Goal: Task Accomplishment & Management: Manage account settings

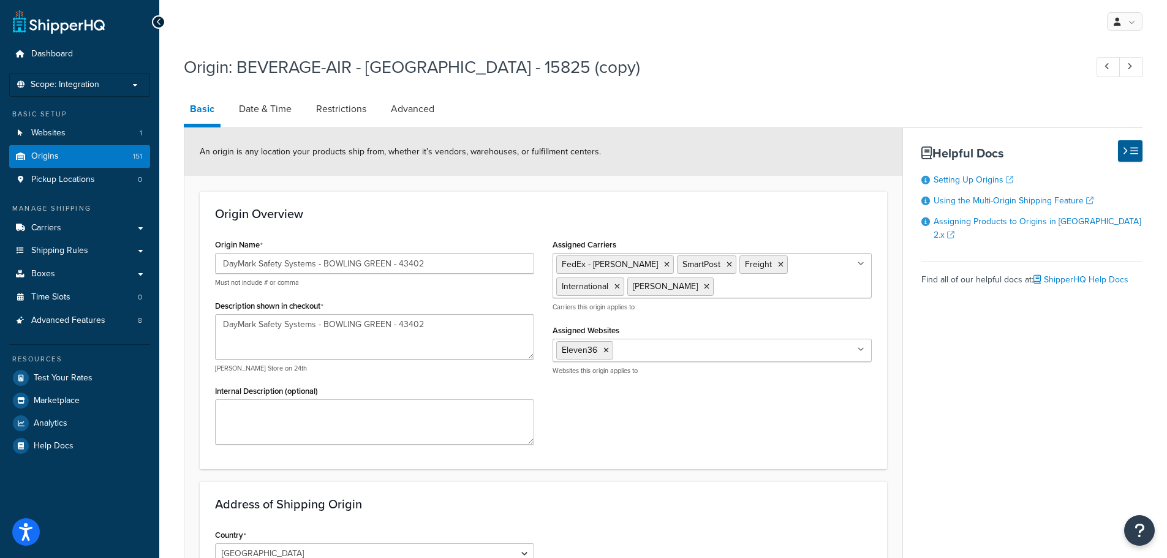
select select "38"
drag, startPoint x: 439, startPoint y: 268, endPoint x: 222, endPoint y: 250, distance: 217.0
click at [222, 250] on div "Origin Name DayMark Safety Systems - BOWLING GREEN - 43402 Must not include # o…" at bounding box center [374, 261] width 319 height 51
select select "38"
drag, startPoint x: 442, startPoint y: 255, endPoint x: 378, endPoint y: 250, distance: 64.6
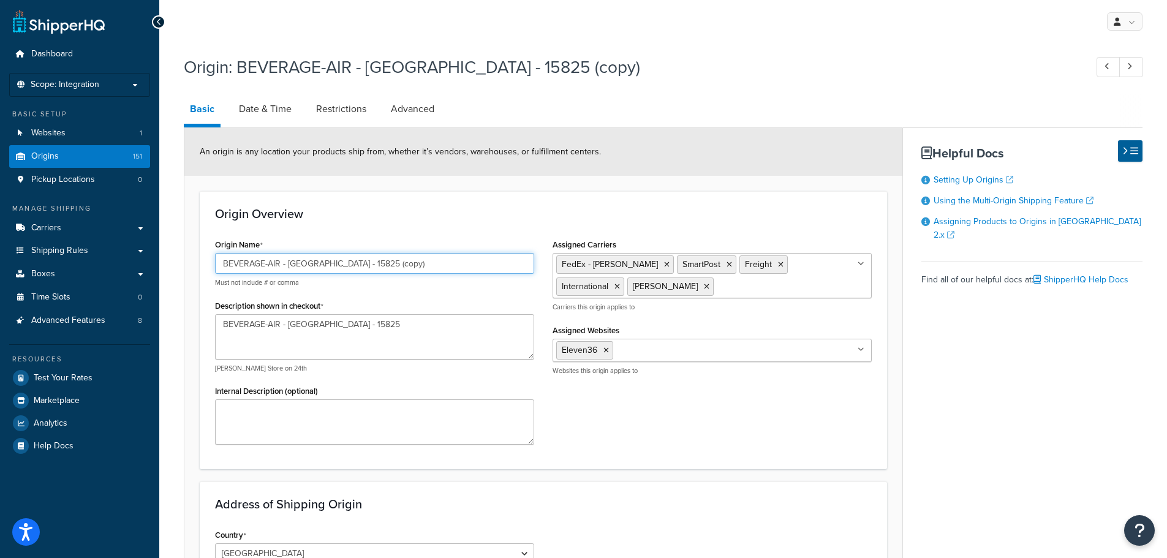
click at [378, 250] on div "Origin Name BEVERAGE-AIR - BROOKVILLE - 15825 (copy) Must not include # or comma" at bounding box center [374, 261] width 319 height 51
click at [426, 264] on input "BEVERAGE-AIR - BROOKVILLE - 15825 (copy)" at bounding box center [374, 263] width 319 height 21
click at [437, 262] on input "BEVERAGE-AIR - BROOKVILLE - 15825 (copy)" at bounding box center [374, 263] width 319 height 21
drag, startPoint x: 437, startPoint y: 260, endPoint x: 125, endPoint y: 230, distance: 313.3
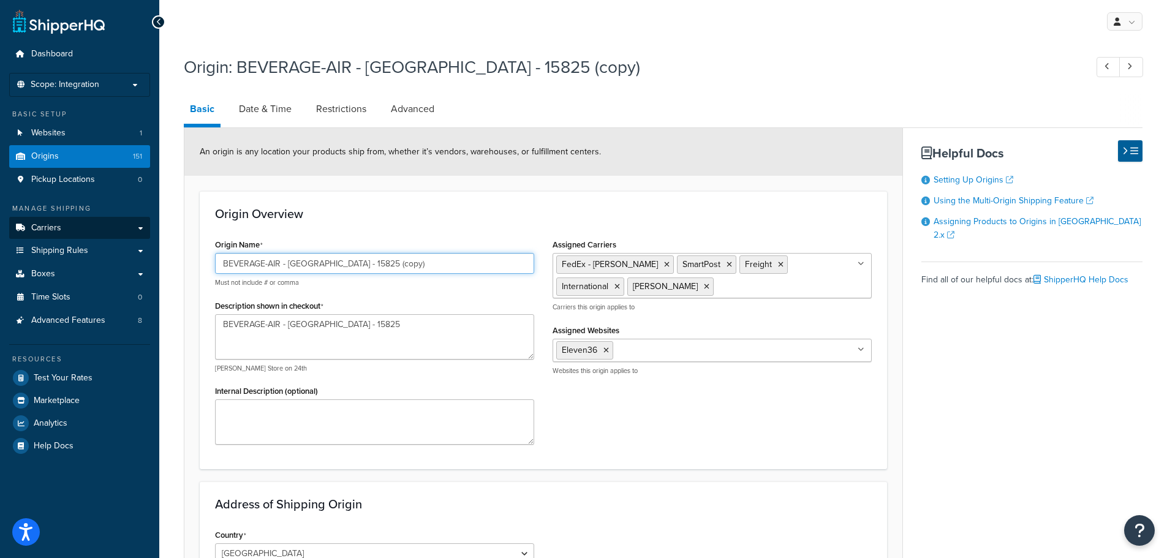
click at [125, 230] on div "Dashboard Scope: Integration Basic Setup Websites 1 Origins 151 Pickup Location…" at bounding box center [583, 482] width 1167 height 964
paste input "DayMark Safety Systems - BOWLING GREEN - 43402"
type input "DayMark Safety Systems - BOWLING GREEN - 43402"
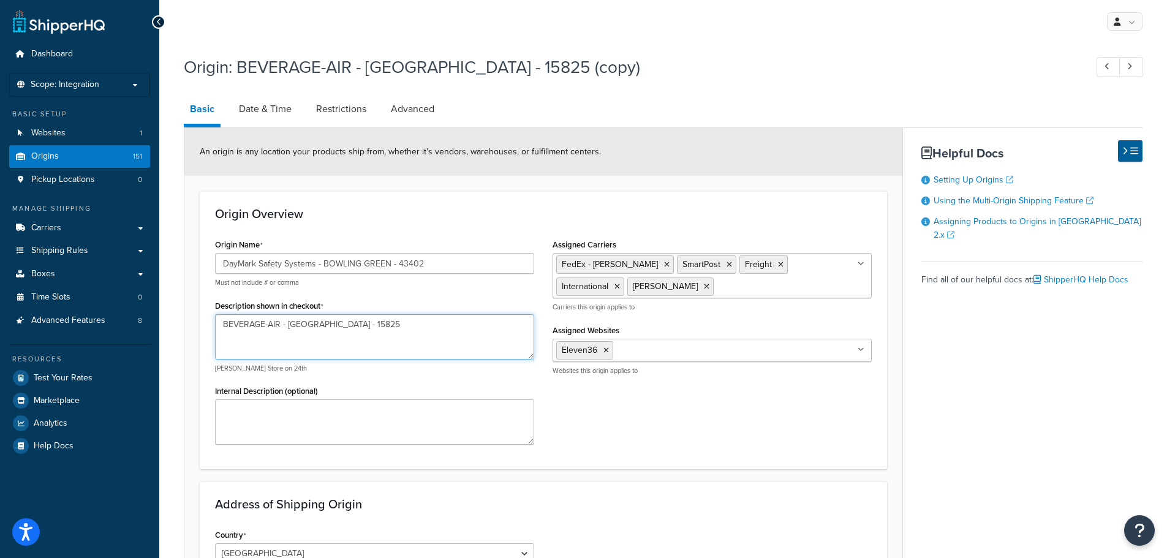
drag, startPoint x: 351, startPoint y: 320, endPoint x: 215, endPoint y: 310, distance: 136.4
click at [215, 310] on div "Description shown in checkout BEVERAGE-AIR - BROOKVILLE - 15825 e.g. Hamleys St…" at bounding box center [374, 335] width 319 height 76
paste textarea "DayMark Safety Systems - BOWLING GREEN - 43402"
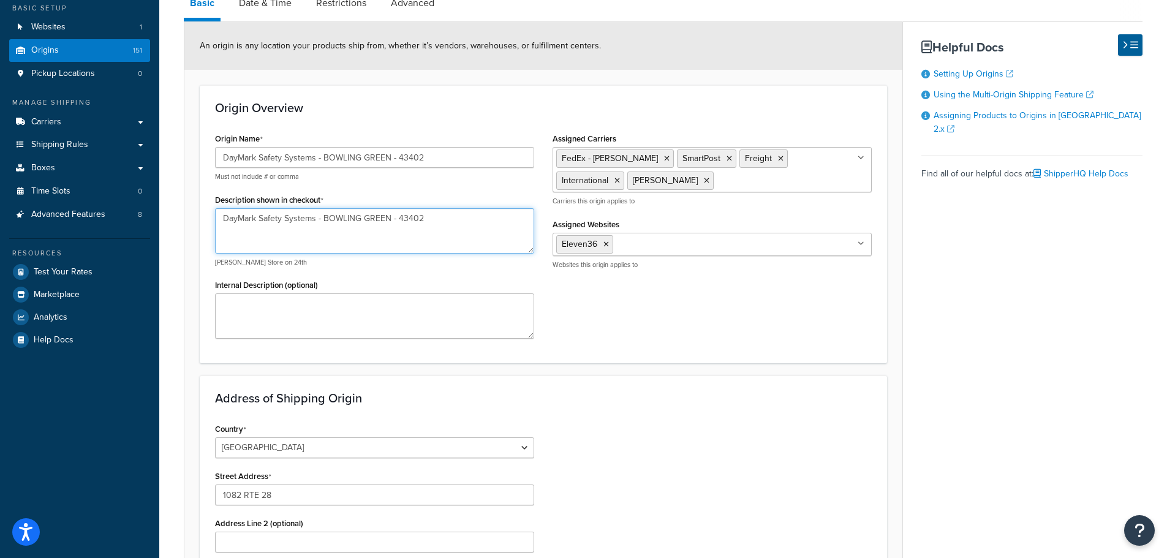
scroll to position [123, 0]
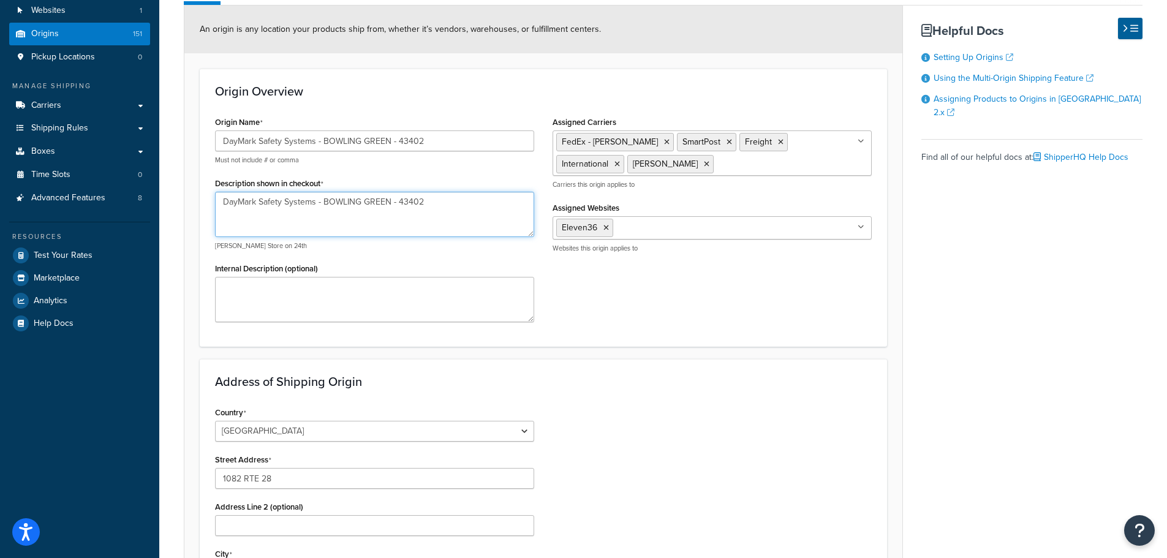
click at [419, 194] on textarea "DayMark Safety Systems - BOWLING GREEN - 43402" at bounding box center [374, 214] width 319 height 45
drag, startPoint x: 420, startPoint y: 194, endPoint x: 399, endPoint y: 198, distance: 21.2
click at [399, 198] on textarea "DayMark Safety Systems - BOWLING GREEN - 43402" at bounding box center [374, 214] width 319 height 45
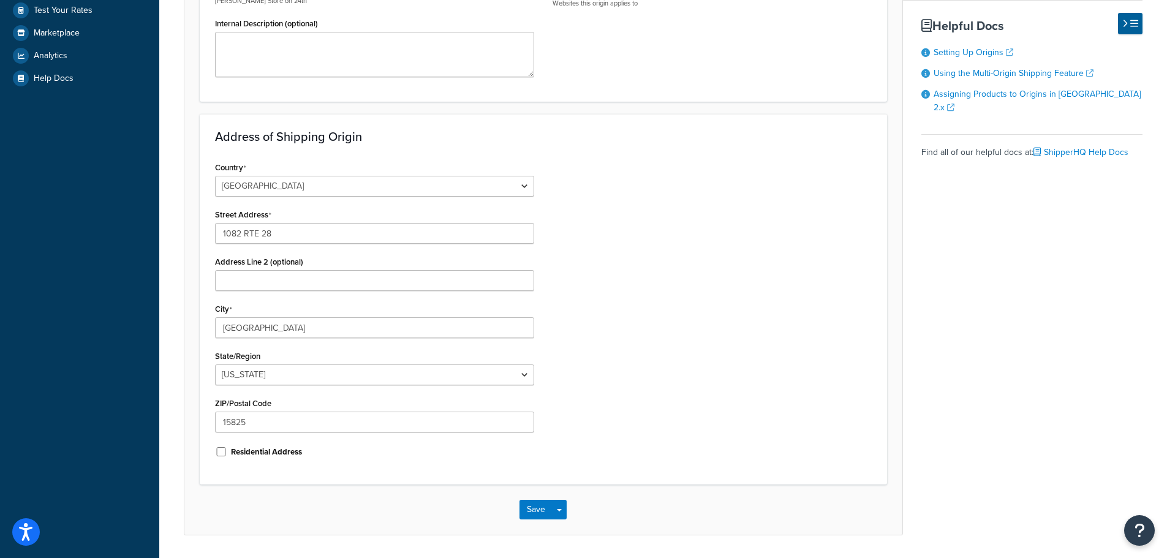
scroll to position [406, 0]
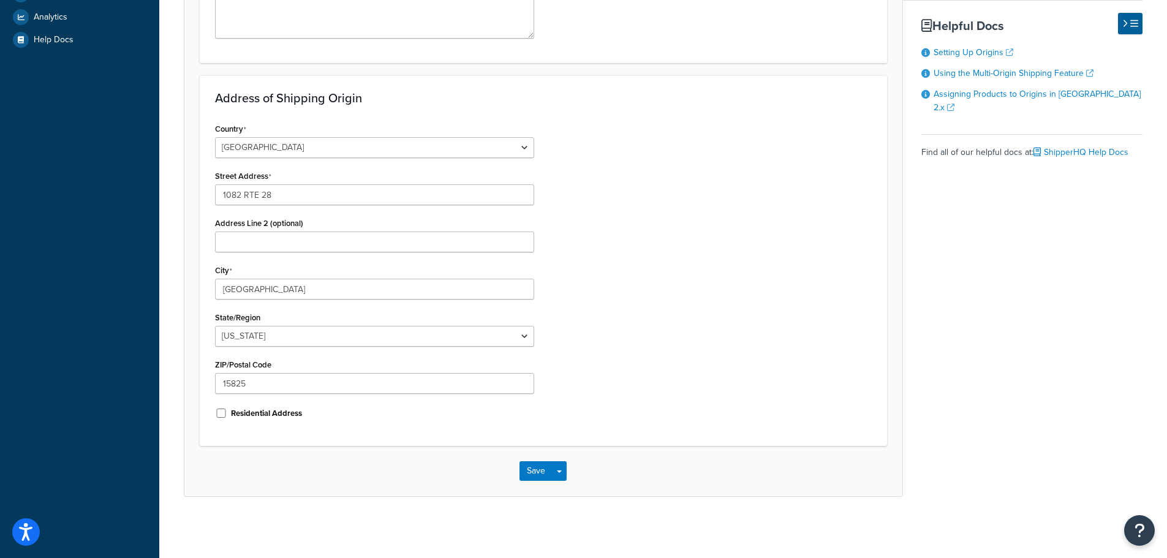
type textarea "DayMark Safety Systems - BOWLING GREEN - 43402"
drag, startPoint x: 288, startPoint y: 384, endPoint x: 200, endPoint y: 377, distance: 87.9
click at [201, 378] on div "Address of Shipping Origin Country United States United Kingdom Afghanistan Åla…" at bounding box center [543, 260] width 687 height 371
paste input "43402"
type input "43402"
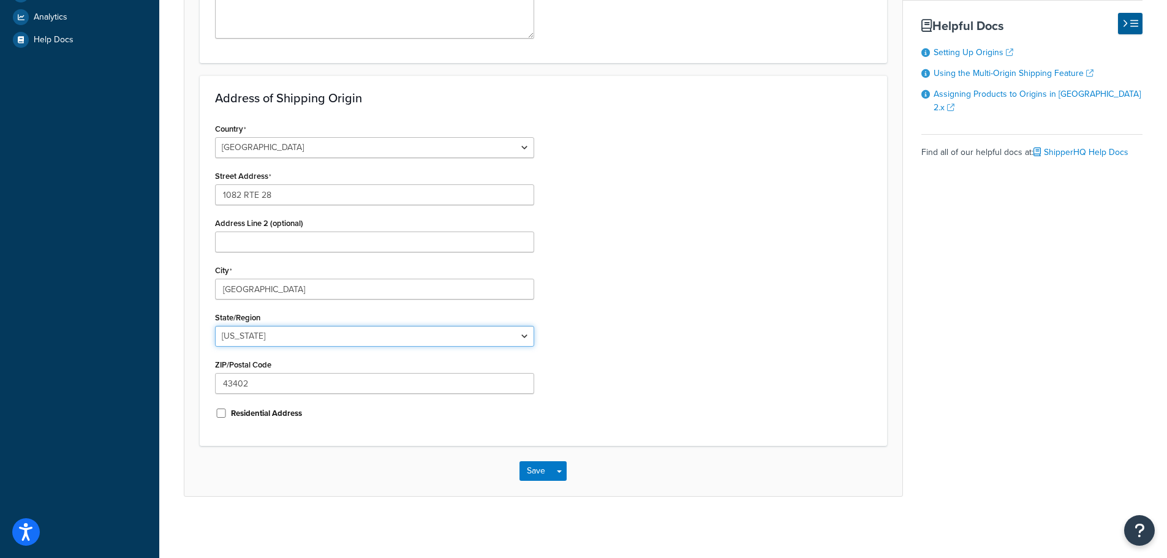
click at [524, 336] on select "Alabama Alaska American Samoa Arizona Arkansas Armed Forces Americas Armed Forc…" at bounding box center [374, 336] width 319 height 21
select select "35"
click at [215, 326] on select "Alabama Alaska American Samoa Arizona Arkansas Armed Forces Americas Armed Forc…" at bounding box center [374, 336] width 319 height 21
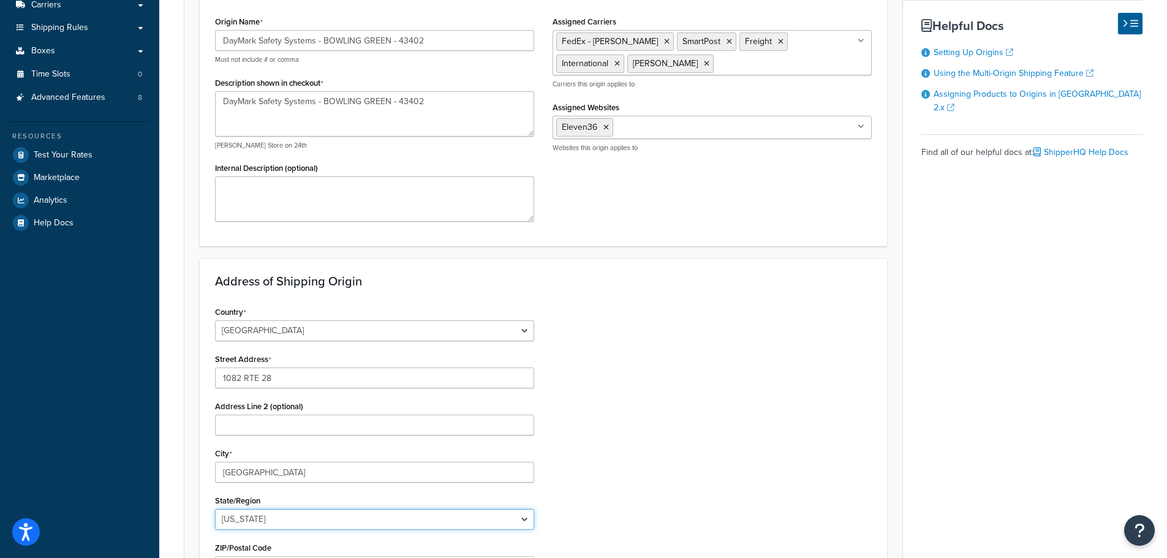
scroll to position [222, 0]
click at [300, 376] on input "1082 RTE 28" at bounding box center [374, 378] width 319 height 21
drag, startPoint x: 288, startPoint y: 379, endPoint x: 179, endPoint y: 360, distance: 110.2
click at [184, 363] on div "An origin is any location your products ship from, whether it’s vendors, wareho…" at bounding box center [543, 293] width 719 height 776
paste input "2830 S Dixie Hwy"
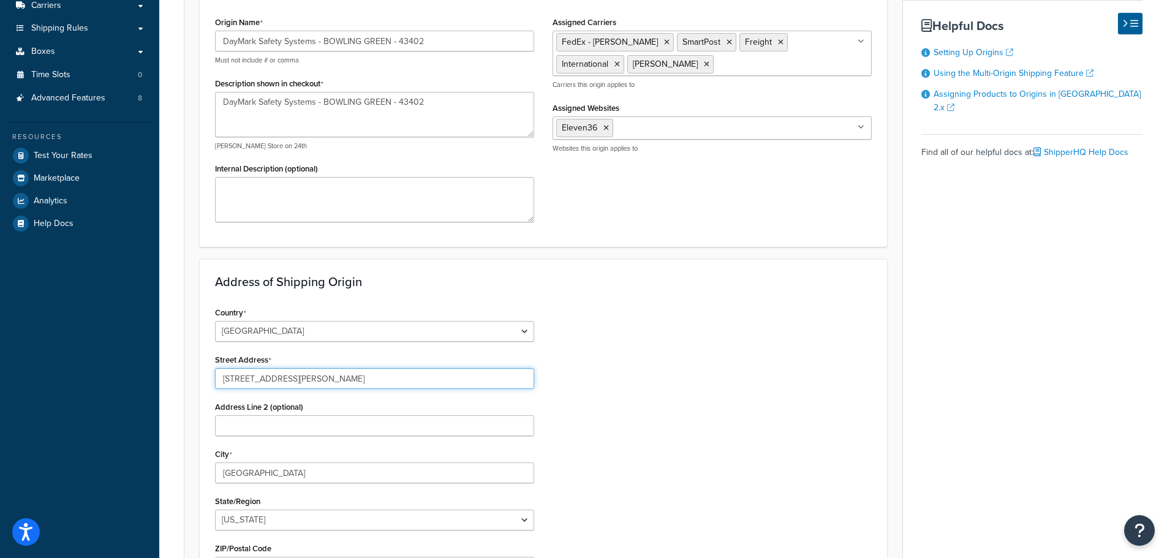
type input "12830 S Dixie Hwy"
click at [676, 366] on div "Country United States United Kingdom Afghanistan Åland Islands Albania Algeria …" at bounding box center [543, 459] width 675 height 311
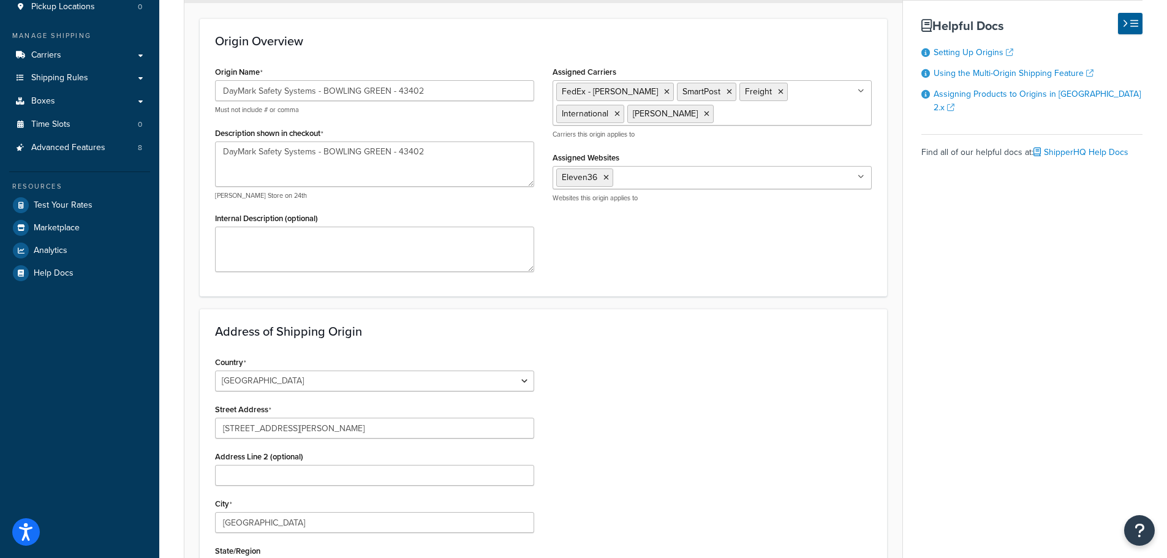
scroll to position [161, 0]
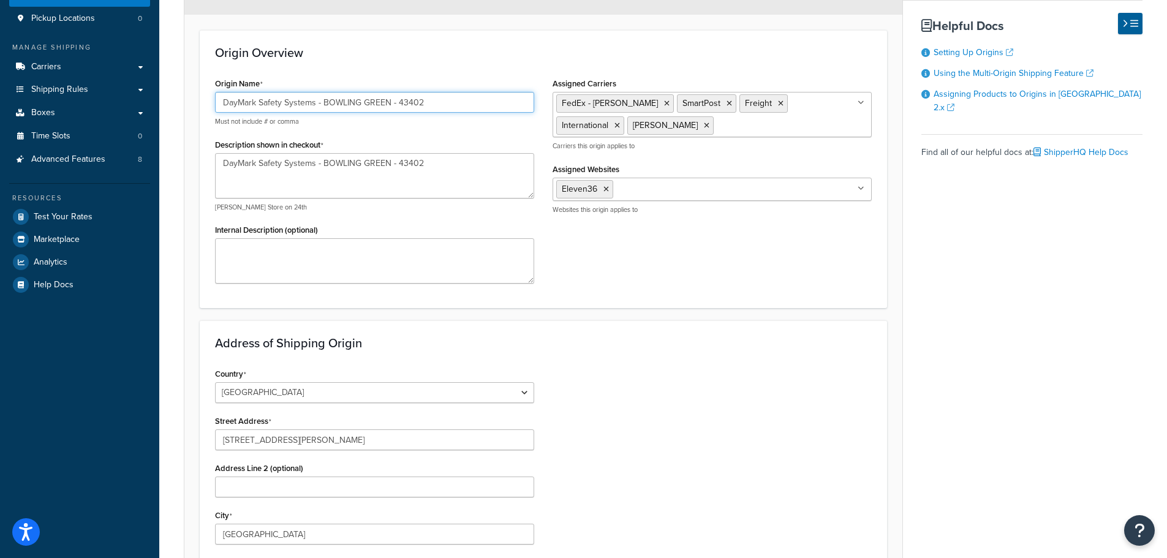
drag, startPoint x: 323, startPoint y: 101, endPoint x: 390, endPoint y: 104, distance: 67.4
click at [390, 104] on input "DayMark Safety Systems - BOWLING GREEN - 43402" at bounding box center [374, 102] width 319 height 21
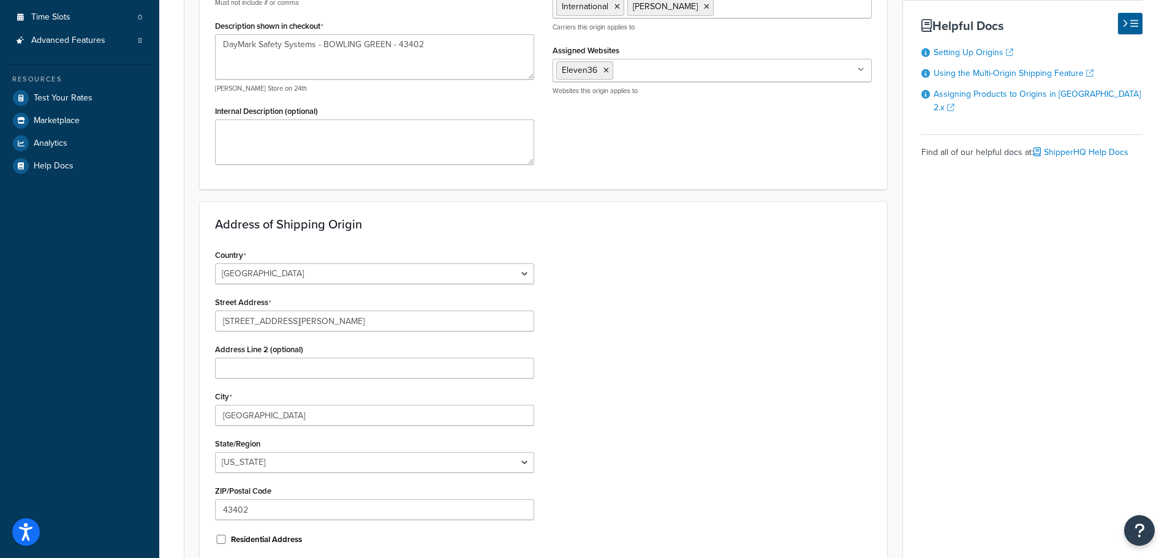
scroll to position [284, 0]
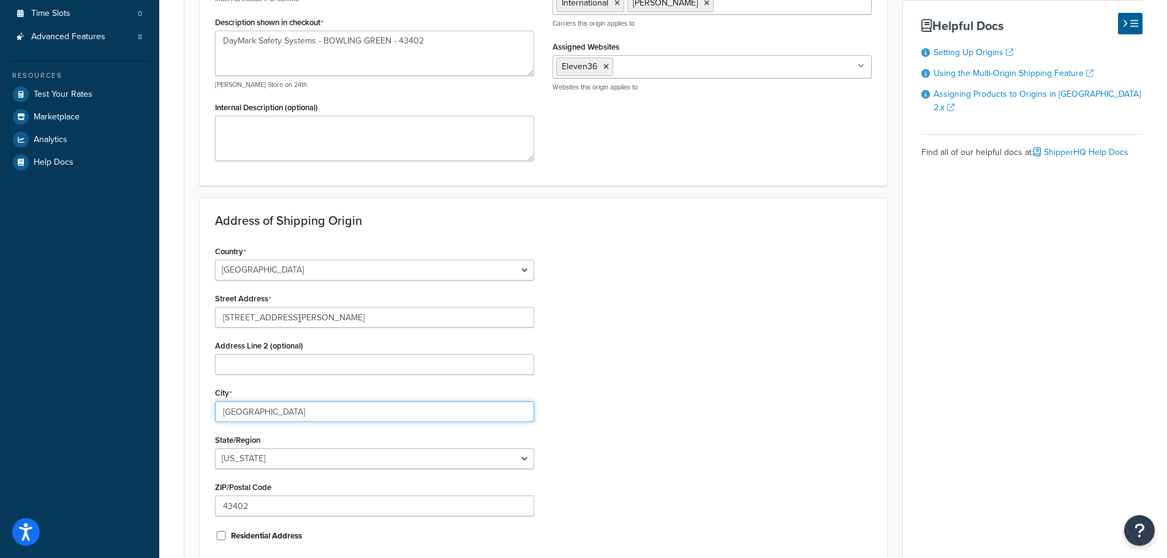
drag, startPoint x: 281, startPoint y: 413, endPoint x: 167, endPoint y: 392, distance: 116.4
click at [171, 394] on div "Origin: BEVERAGE-AIR - BROOKVILLE - 15825 (copy) Basic Date & Time Restrictions…" at bounding box center [663, 207] width 1008 height 885
paste input "OWLING GREEN"
type input "BOWLING GREEN"
click at [657, 437] on div "Country United States United Kingdom Afghanistan Åland Islands Albania Algeria …" at bounding box center [543, 398] width 675 height 311
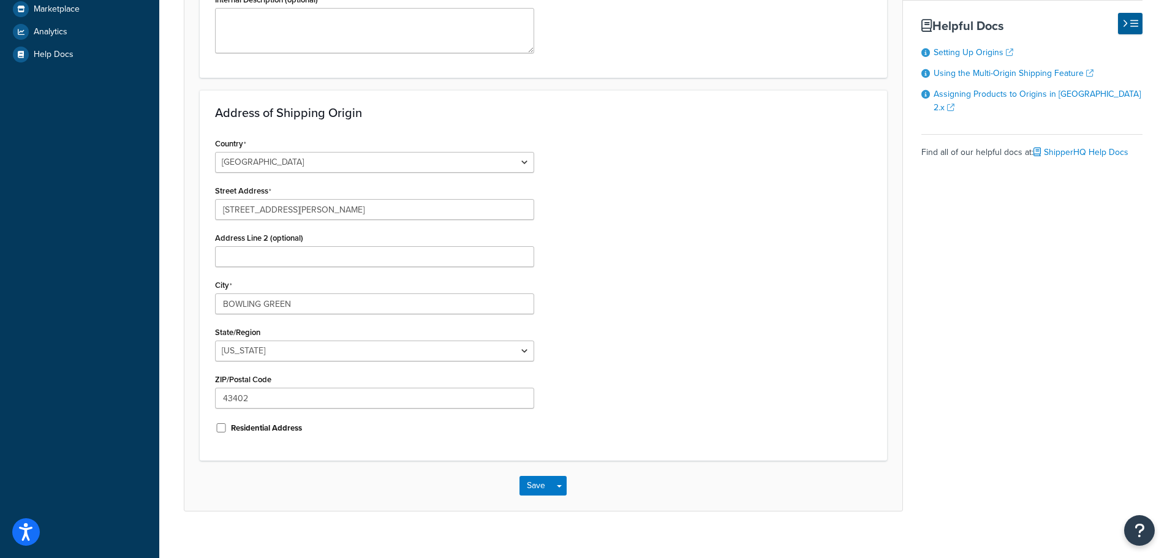
scroll to position [406, 0]
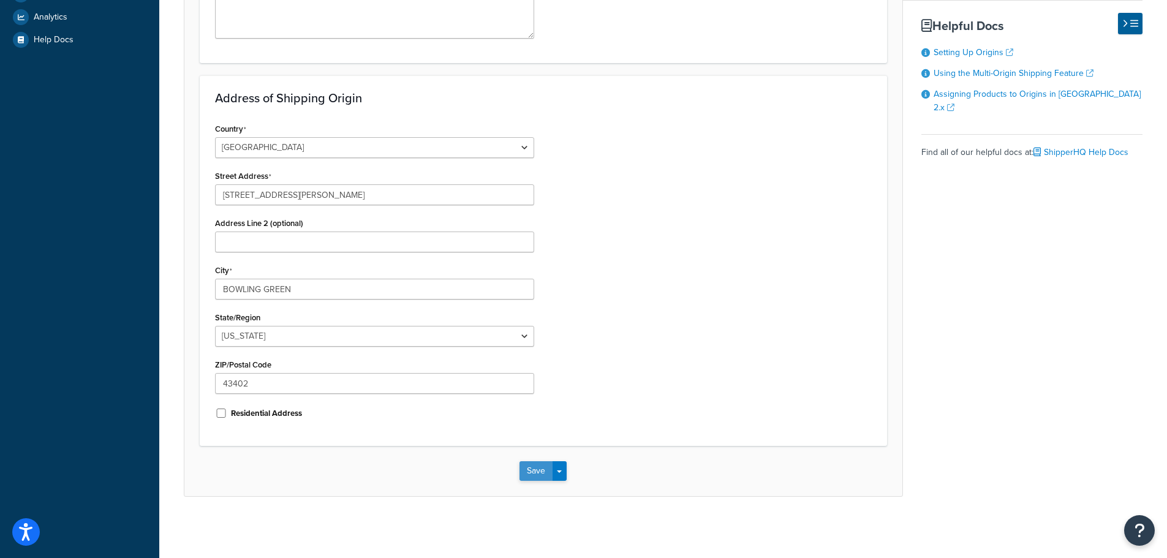
click at [527, 469] on button "Save" at bounding box center [535, 471] width 33 height 20
